Goal: Task Accomplishment & Management: Manage account settings

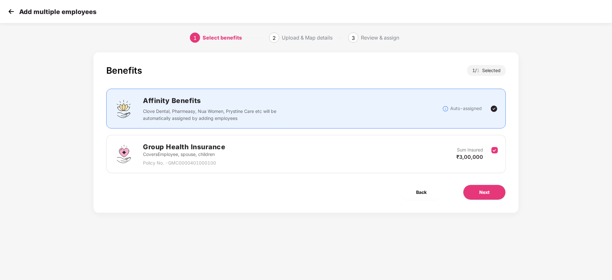
click at [13, 8] on img at bounding box center [11, 12] width 10 height 10
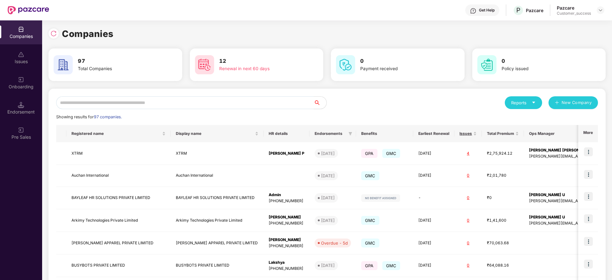
click at [76, 108] on input "text" at bounding box center [185, 102] width 258 height 13
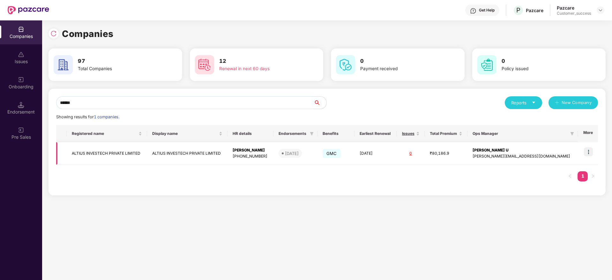
type input "******"
click at [591, 151] on img at bounding box center [588, 151] width 9 height 9
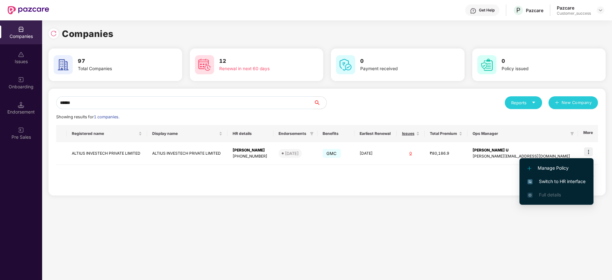
click at [550, 177] on li "Switch to HR interface" at bounding box center [557, 181] width 74 height 13
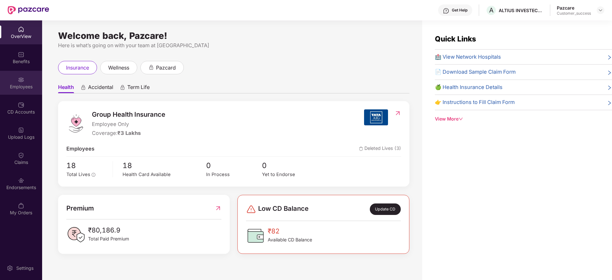
click at [20, 86] on div "Employees" at bounding box center [21, 87] width 42 height 6
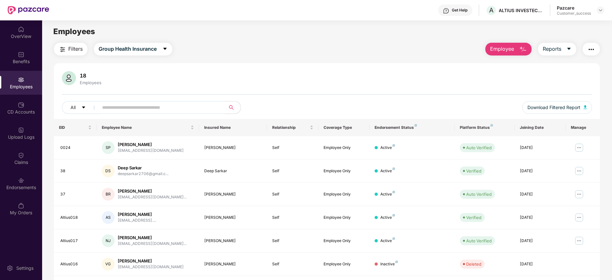
click at [114, 105] on input "text" at bounding box center [159, 108] width 115 height 10
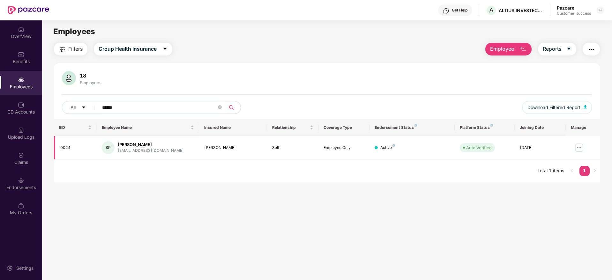
type input "******"
click at [579, 147] on img at bounding box center [579, 148] width 10 height 10
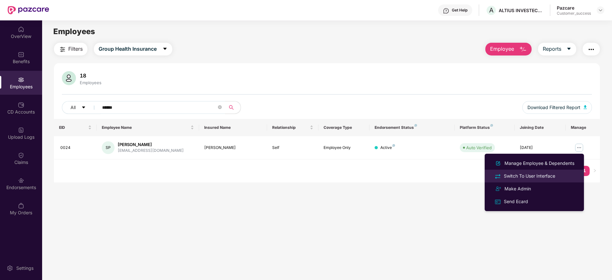
click at [532, 173] on div "Switch To User Interface" at bounding box center [530, 176] width 54 height 7
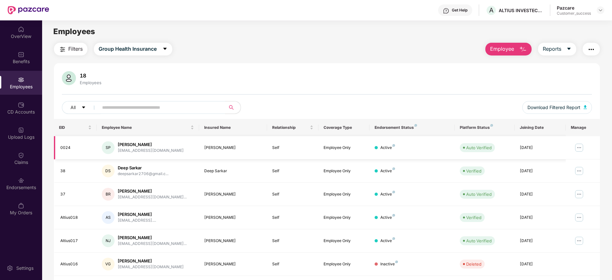
click at [584, 146] on img at bounding box center [579, 148] width 10 height 10
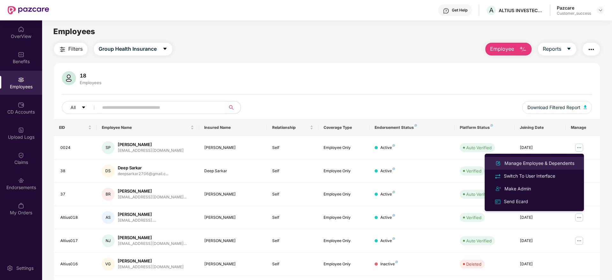
click at [524, 160] on div "Manage Employee & Dependents" at bounding box center [539, 163] width 72 height 7
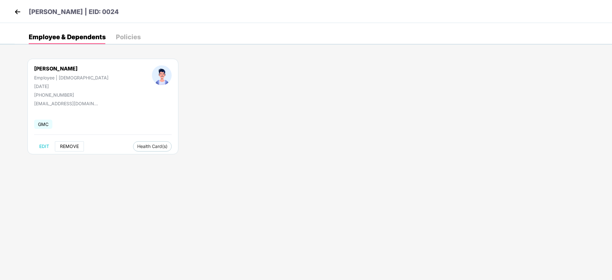
click at [64, 143] on button "REMOVE" at bounding box center [69, 146] width 29 height 10
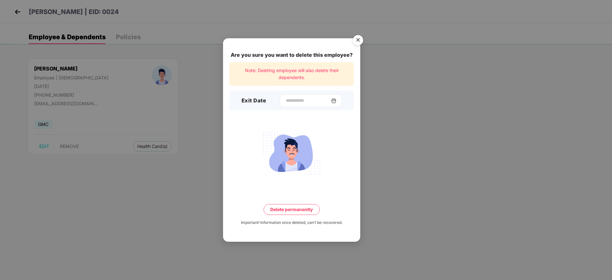
click at [300, 104] on div at bounding box center [311, 100] width 62 height 13
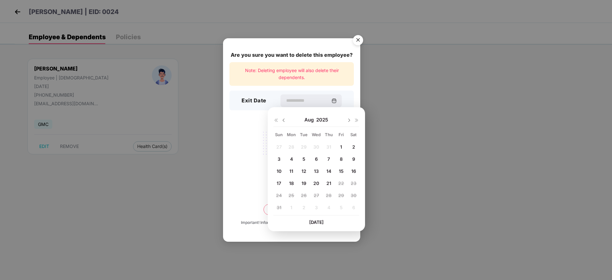
click at [284, 121] on img at bounding box center [283, 120] width 5 height 5
click at [330, 193] on span "31" at bounding box center [329, 195] width 5 height 5
type input "**********"
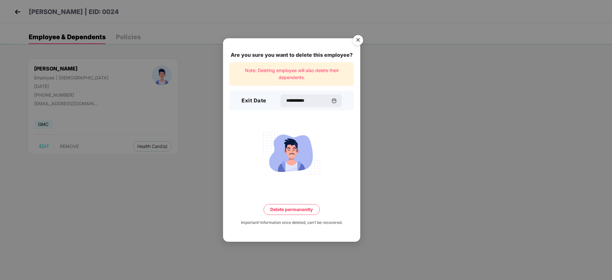
click at [297, 213] on button "Delete permanently" at bounding box center [292, 209] width 56 height 11
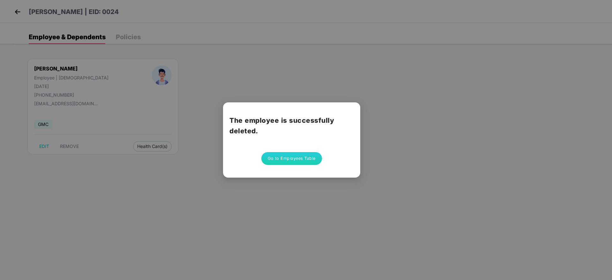
click at [19, 5] on div "The employee is successfully deleted. Go to Employees Table" at bounding box center [306, 140] width 612 height 280
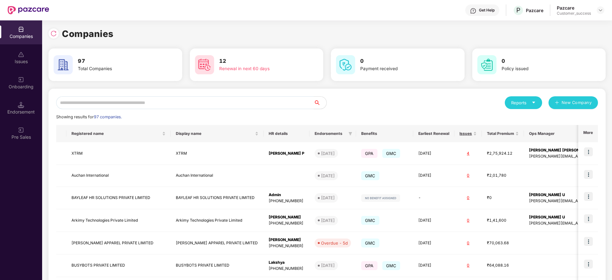
click at [69, 105] on input "text" at bounding box center [185, 102] width 258 height 13
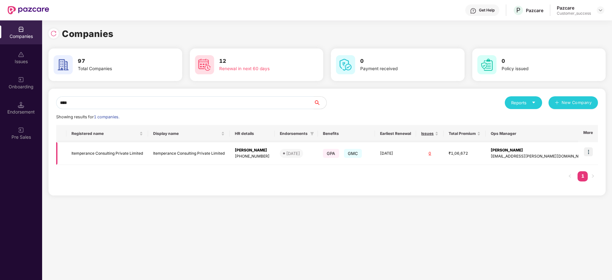
type input "****"
click at [589, 150] on img at bounding box center [588, 151] width 9 height 9
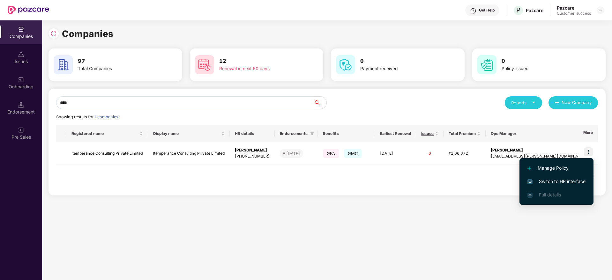
click at [568, 182] on span "Switch to HR interface" at bounding box center [557, 181] width 58 height 7
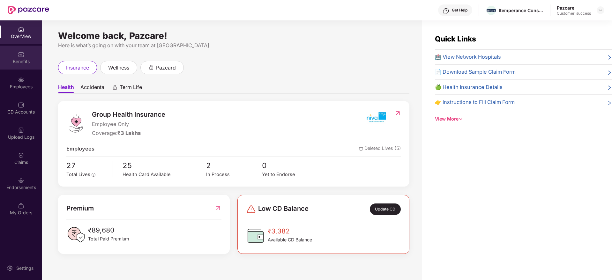
click at [22, 62] on div "Benefits" at bounding box center [21, 61] width 42 height 6
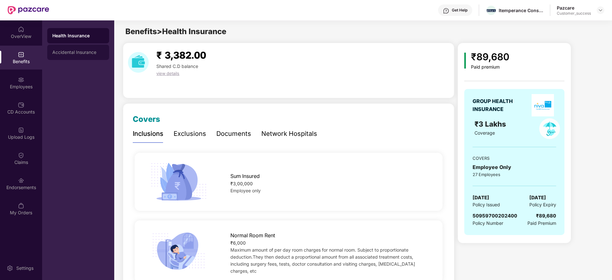
click at [88, 46] on div "Accidental Insurance" at bounding box center [78, 52] width 62 height 15
